Goal: Communication & Community: Participate in discussion

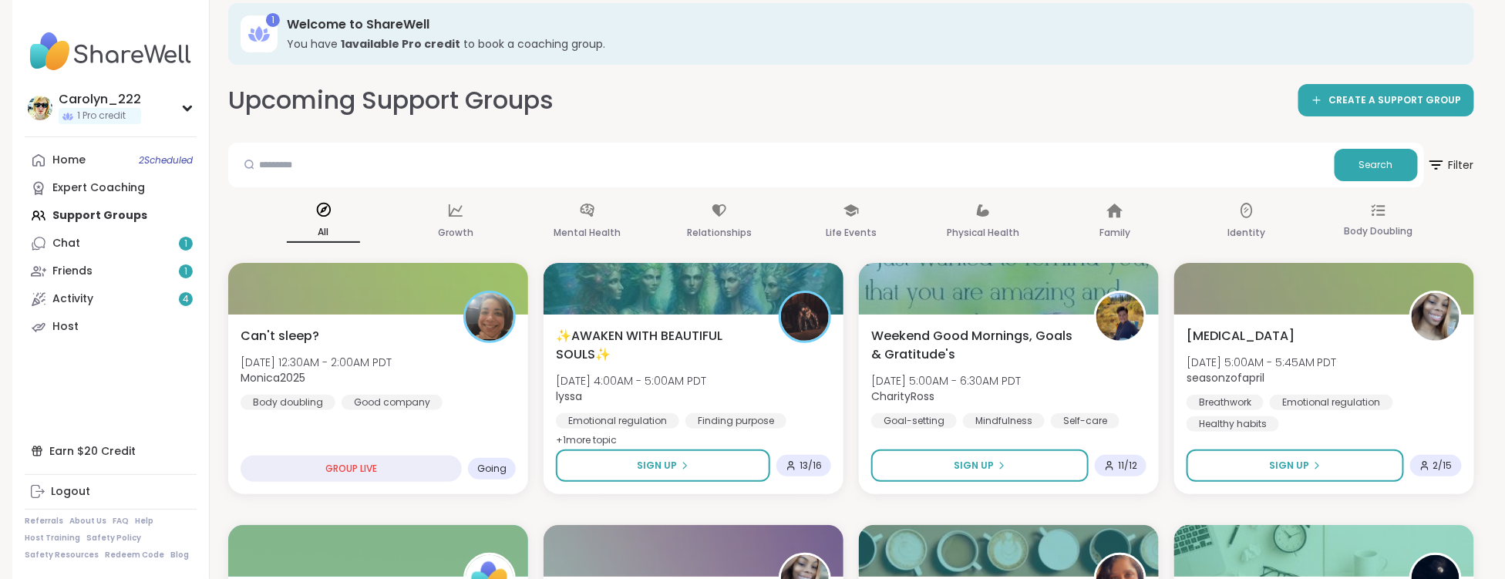
click at [97, 217] on div "Home 2 Scheduled Expert Coaching Support Groups Chat 1 Friends 1 Activity 4 Host" at bounding box center [111, 243] width 172 height 194
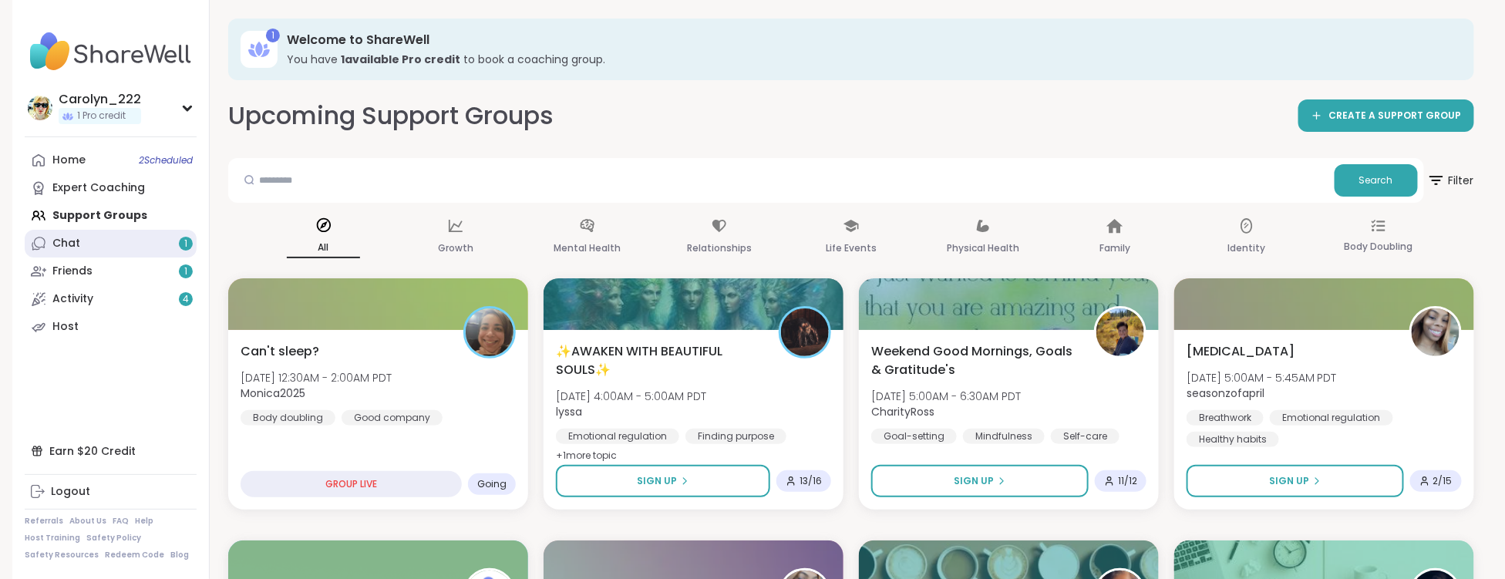
click at [161, 246] on link "Chat 1" at bounding box center [111, 244] width 172 height 28
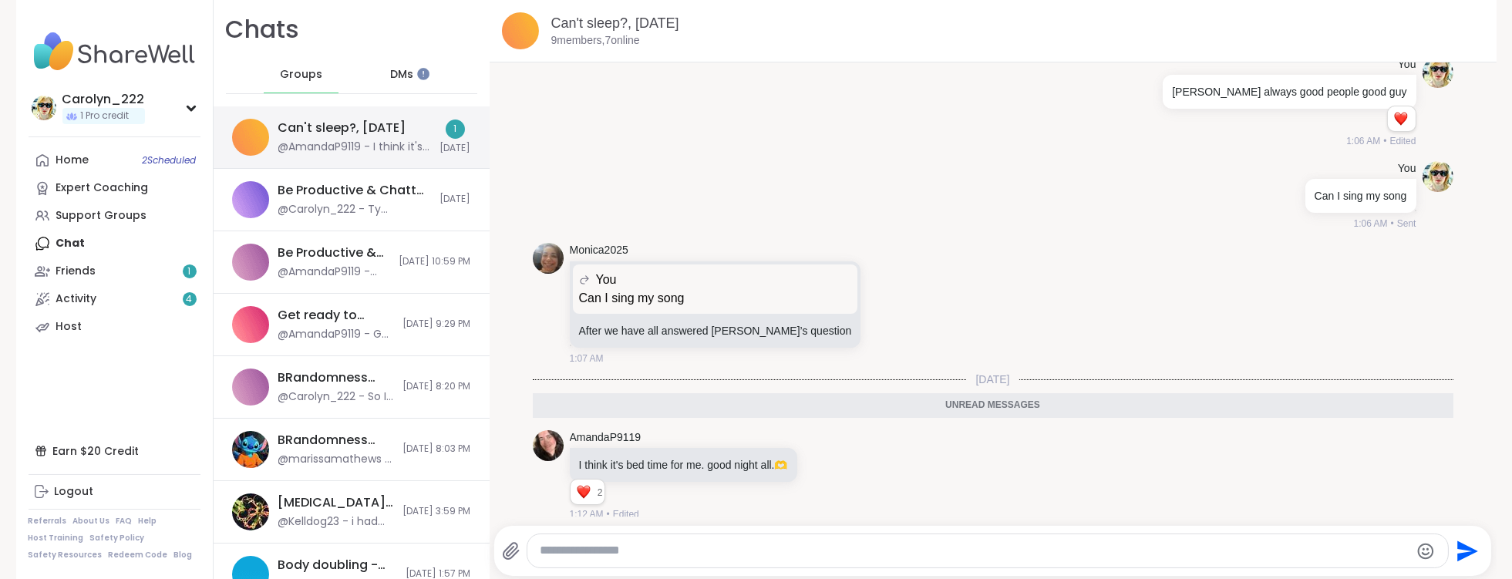
click at [316, 128] on div "Can't sleep?, Oct 11" at bounding box center [342, 127] width 128 height 17
click at [106, 158] on link "Home 2 Scheduled" at bounding box center [115, 160] width 172 height 28
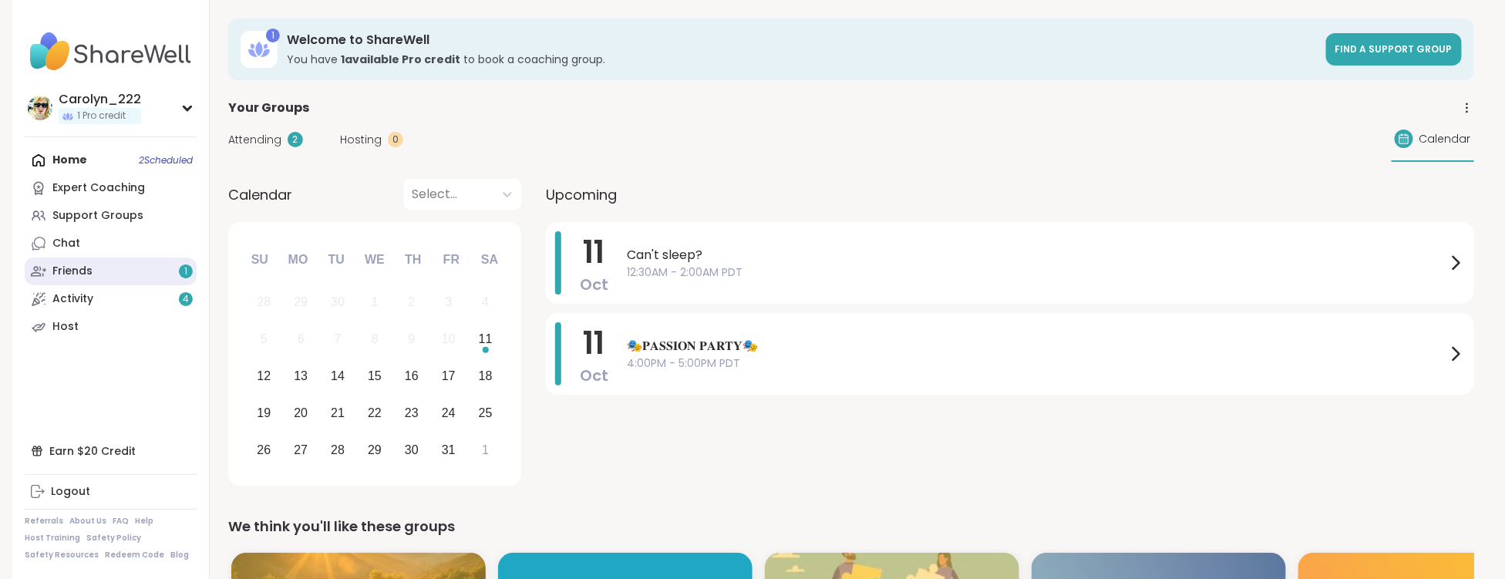
click at [105, 277] on link "Friends 1" at bounding box center [111, 271] width 172 height 28
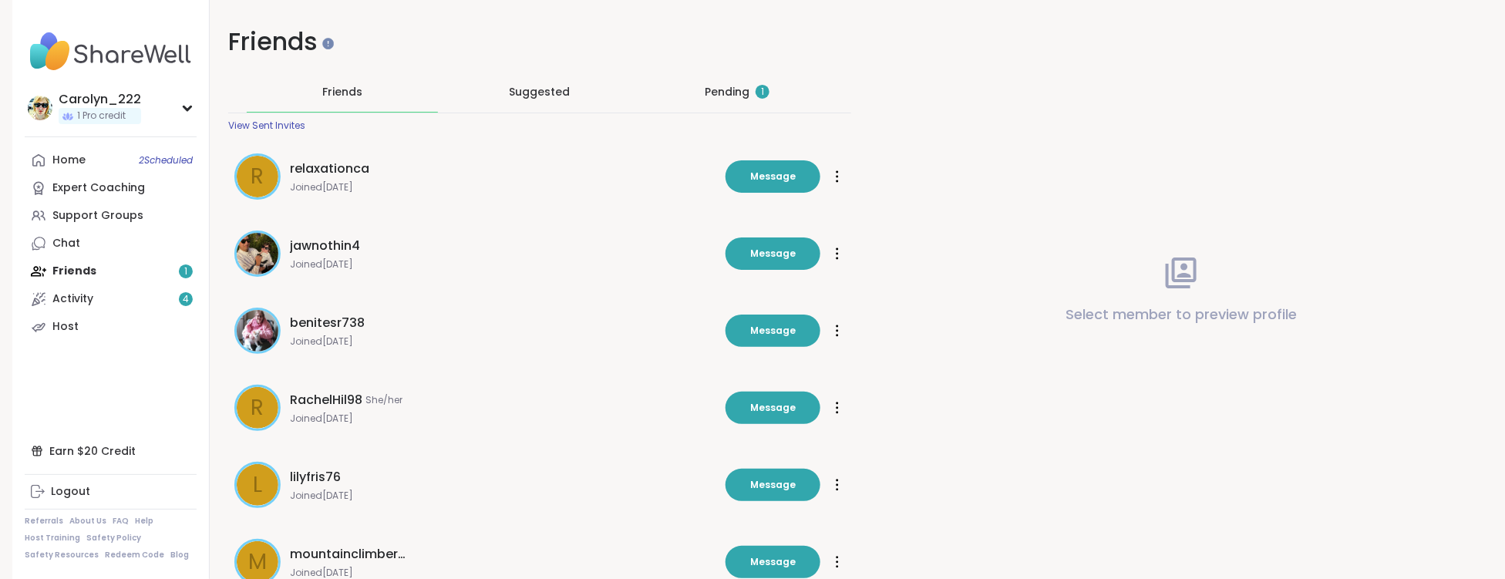
click at [749, 92] on div "Pending 1" at bounding box center [737, 91] width 65 height 15
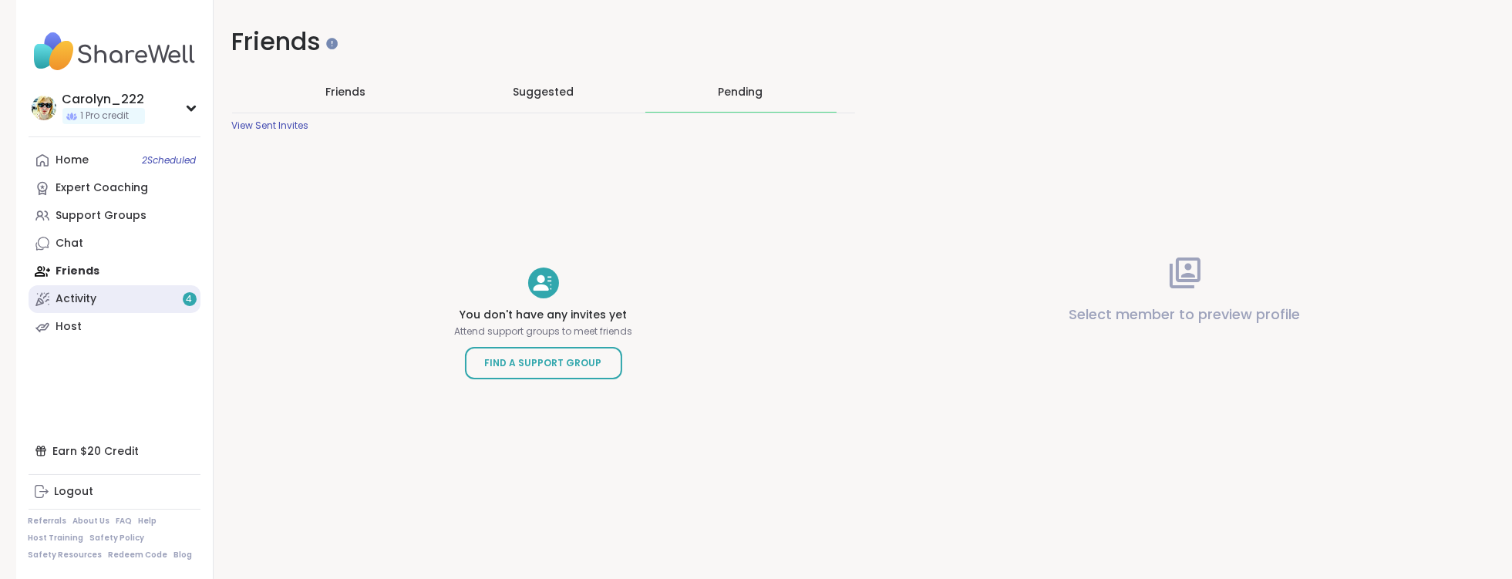
click at [160, 293] on link "Activity 4" at bounding box center [115, 299] width 172 height 28
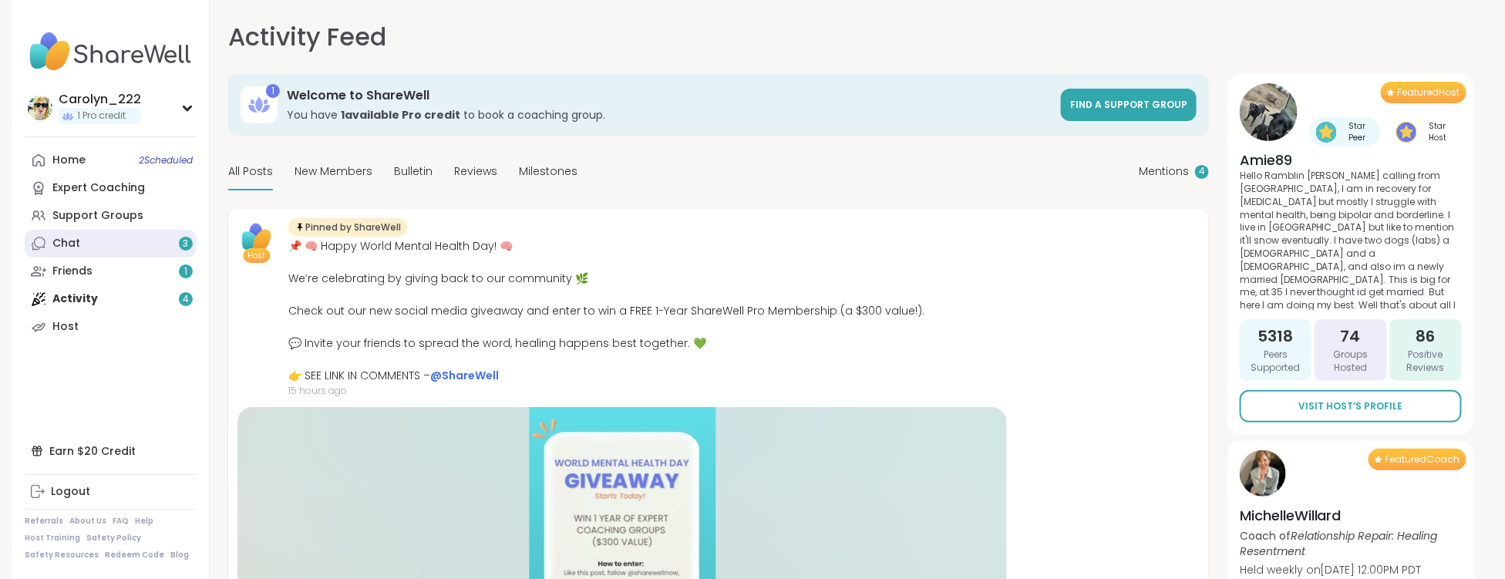
click at [71, 251] on link "Chat 3" at bounding box center [111, 244] width 172 height 28
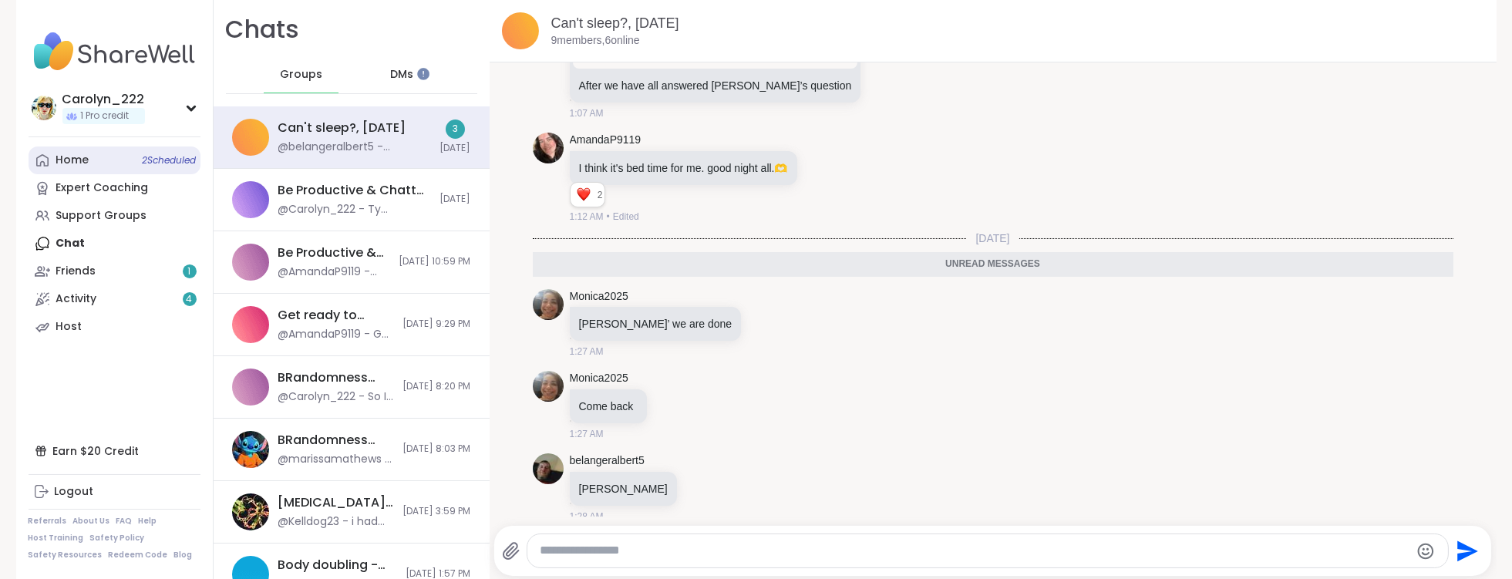
click at [66, 170] on link "Home 2 Scheduled" at bounding box center [115, 160] width 172 height 28
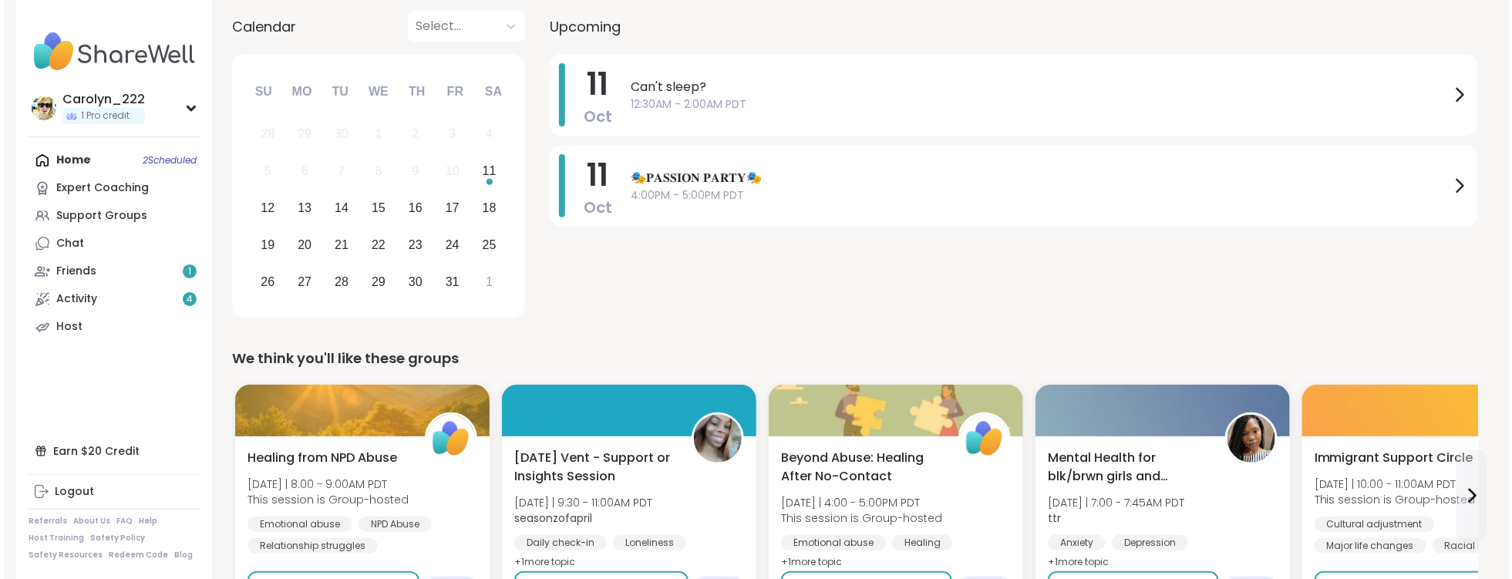
scroll to position [176, 0]
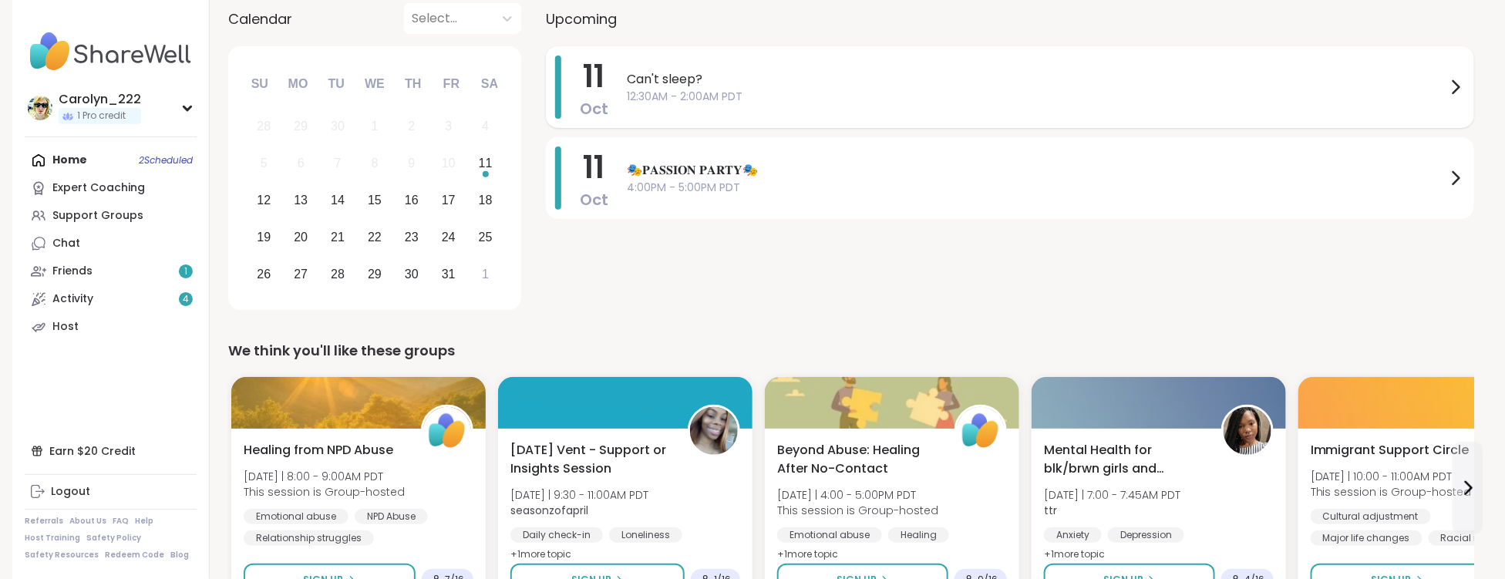
click at [635, 106] on div "Can't sleep? 12:30AM - 2:00AM PDT" at bounding box center [1046, 87] width 838 height 63
